Goal: Information Seeking & Learning: Learn about a topic

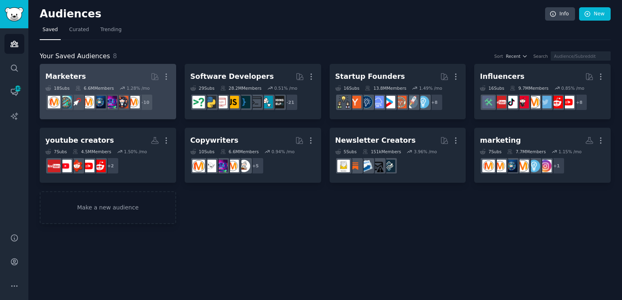
click at [111, 72] on h2 "Marketers More" at bounding box center [107, 77] width 125 height 14
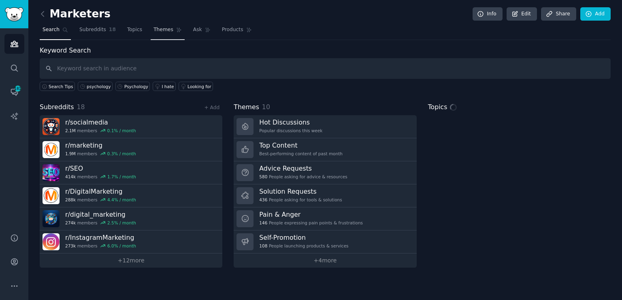
click at [153, 29] on nav "Search Subreddits 18 Topics Themes Ask Products" at bounding box center [325, 31] width 571 height 17
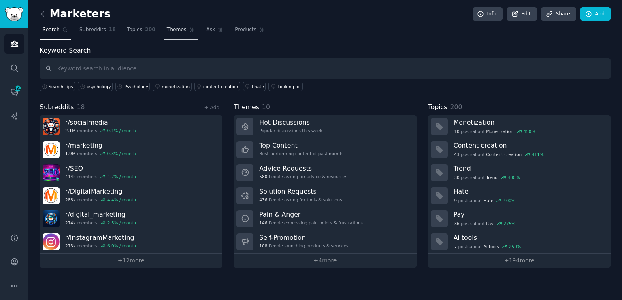
click at [165, 33] on link "Themes" at bounding box center [181, 31] width 34 height 17
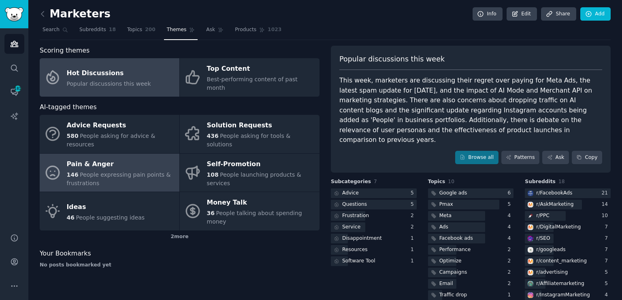
click at [95, 172] on span "People expressing pain points & frustrations" at bounding box center [119, 179] width 104 height 15
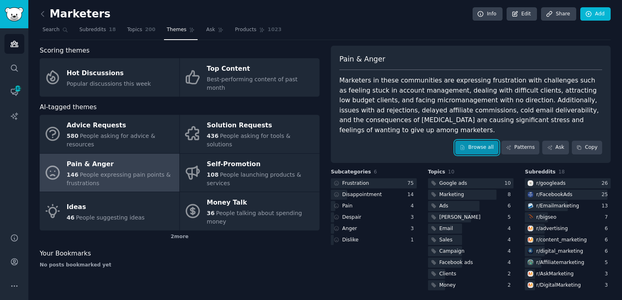
click at [497, 141] on link "Browse all" at bounding box center [476, 148] width 43 height 14
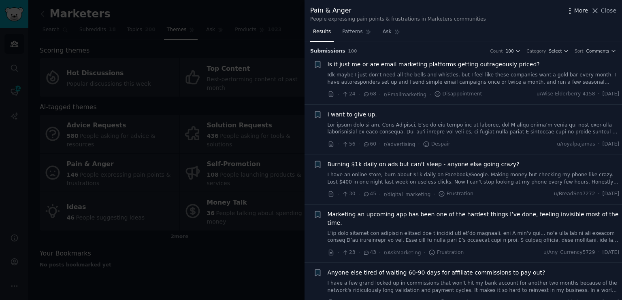
click at [573, 11] on icon "button" at bounding box center [570, 10] width 9 height 9
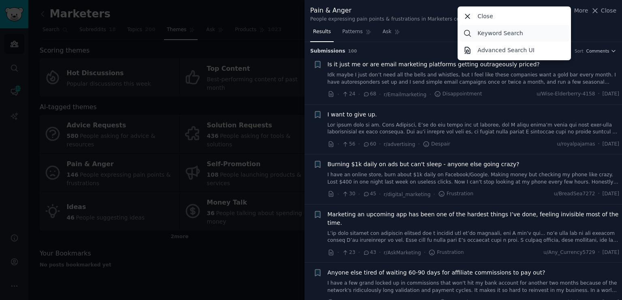
click at [518, 36] on p "Keyword Search" at bounding box center [499, 33] width 45 height 9
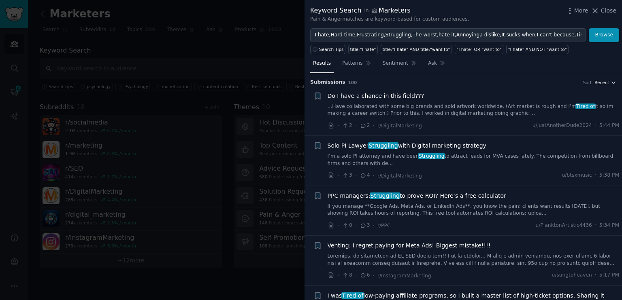
click at [603, 83] on span "Recent" at bounding box center [601, 83] width 15 height 6
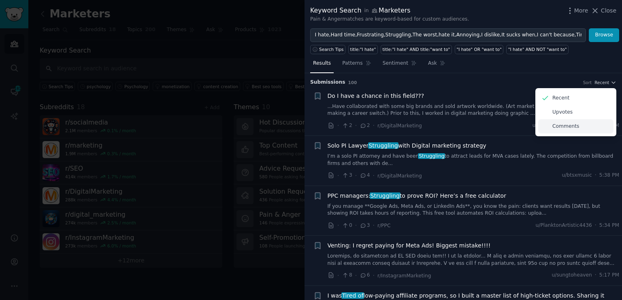
click at [575, 123] on div "Comments" at bounding box center [575, 126] width 75 height 14
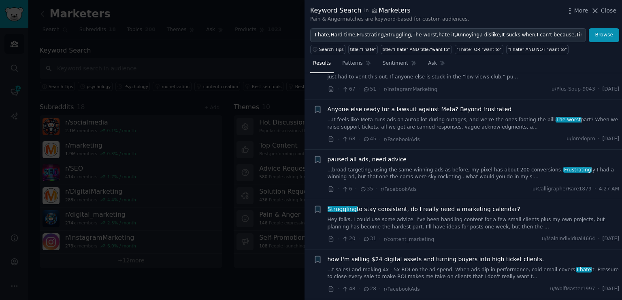
scroll to position [87, 0]
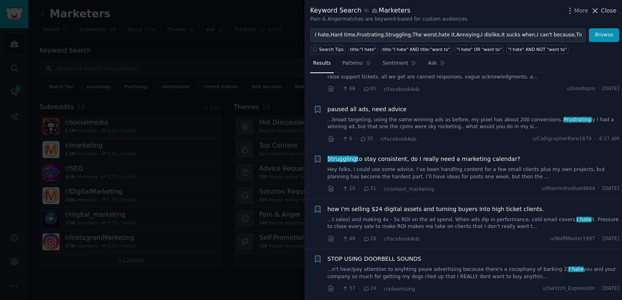
click at [599, 13] on icon at bounding box center [595, 10] width 9 height 9
